Goal: Information Seeking & Learning: Understand process/instructions

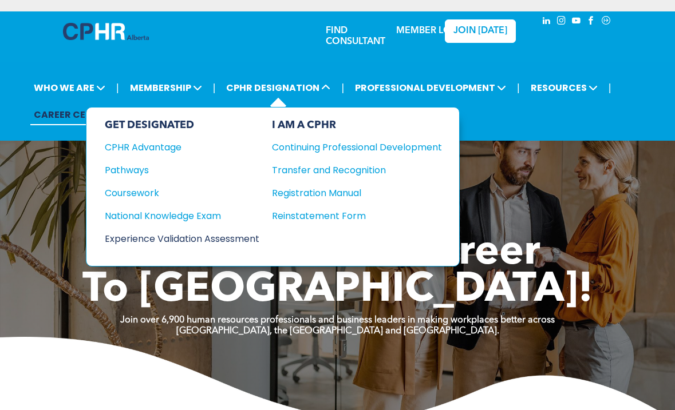
click at [168, 242] on div "Experience Validation Assessment" at bounding box center [174, 239] width 139 height 14
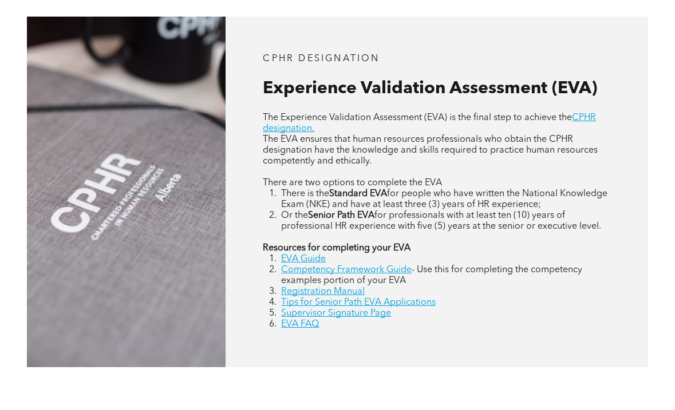
scroll to position [483, 0]
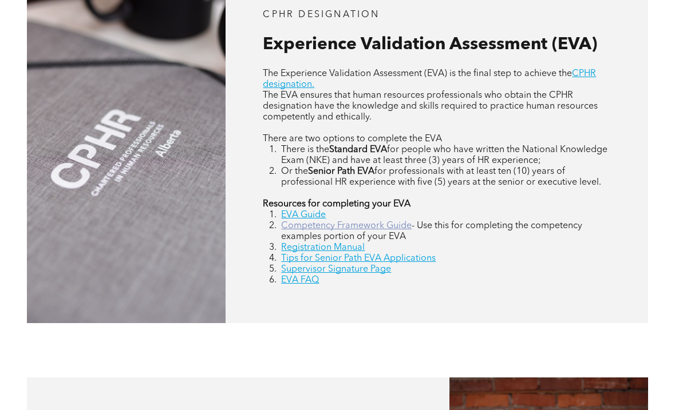
click at [320, 227] on link "Competency Framework Guide" at bounding box center [346, 226] width 131 height 9
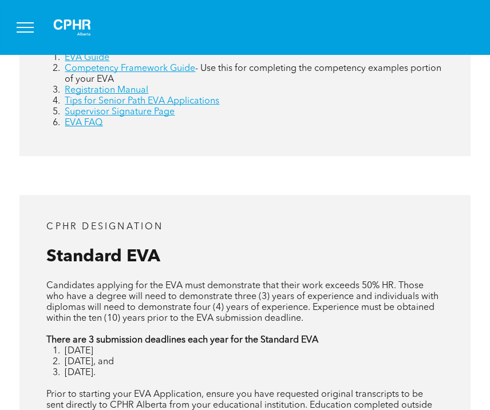
scroll to position [686, 0]
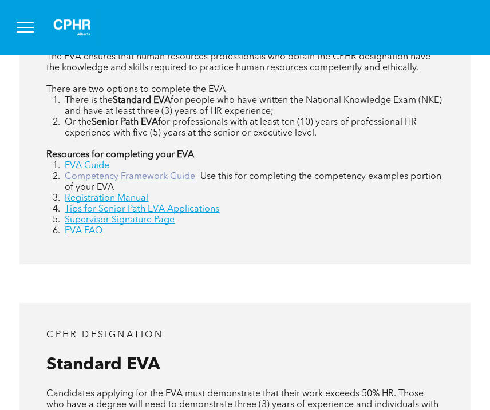
click at [127, 176] on link "Competency Framework Guide" at bounding box center [130, 176] width 131 height 9
click at [127, 194] on link "Registration Manual" at bounding box center [107, 198] width 84 height 9
click at [98, 167] on link "EVA Guide" at bounding box center [87, 165] width 45 height 9
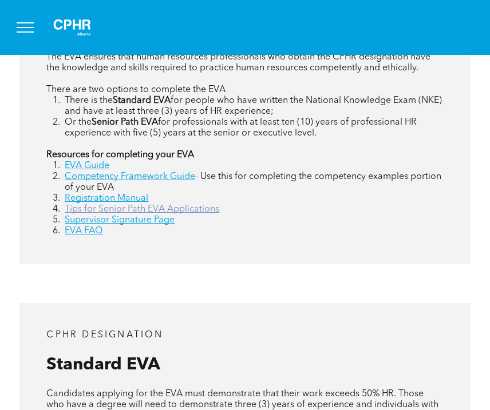
click at [127, 212] on link "Tips for Senior Path EVA Applications" at bounding box center [142, 209] width 155 height 9
click at [131, 223] on link "Supervisor Signature Page" at bounding box center [120, 220] width 110 height 9
click at [89, 229] on link "EVA FAQ" at bounding box center [84, 231] width 38 height 9
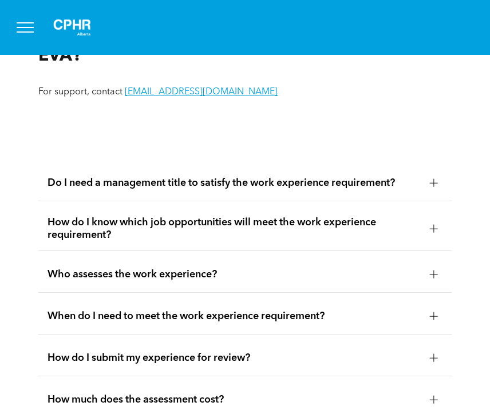
scroll to position [2312, 0]
